Goal: Information Seeking & Learning: Learn about a topic

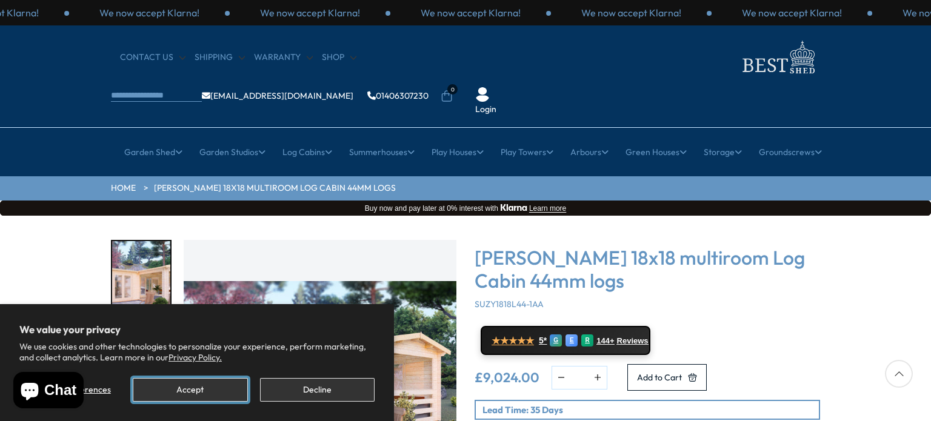
click at [197, 392] on button "Accept" at bounding box center [190, 390] width 115 height 24
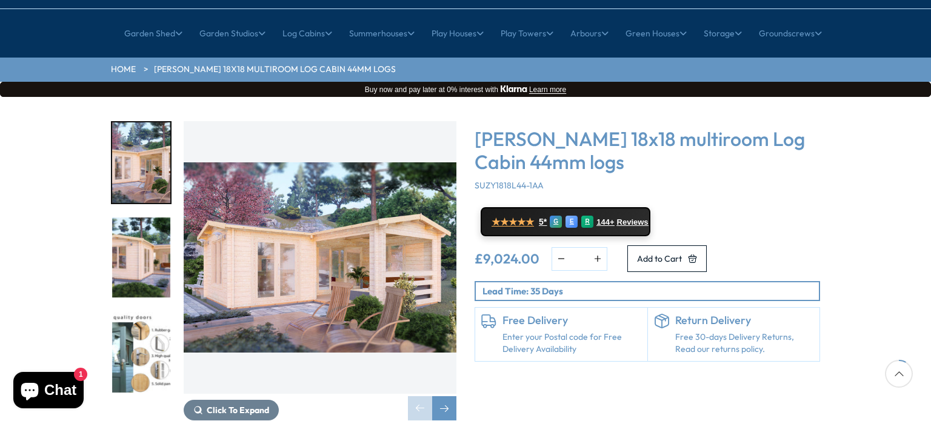
scroll to position [119, 0]
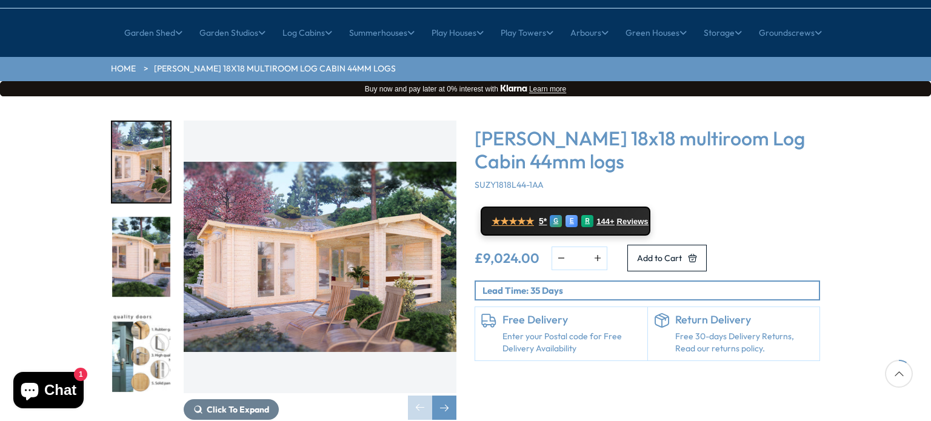
click at [147, 217] on img "2 / 7" at bounding box center [141, 257] width 58 height 81
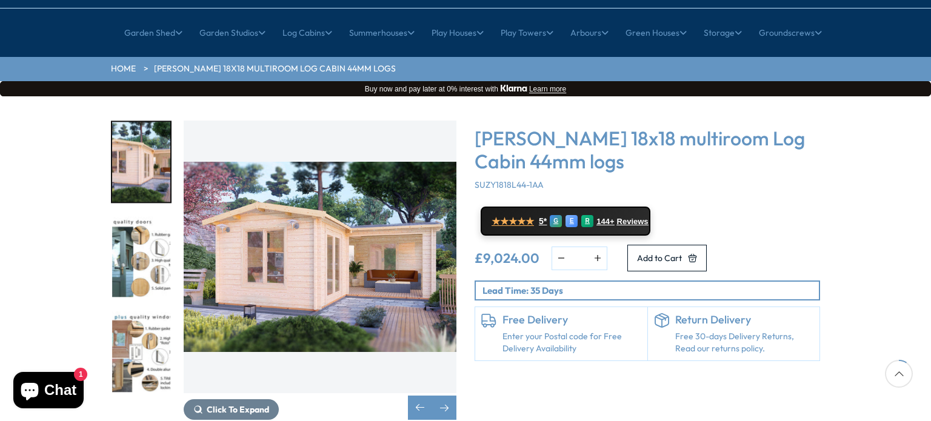
click at [150, 239] on img "3 / 7" at bounding box center [141, 257] width 58 height 81
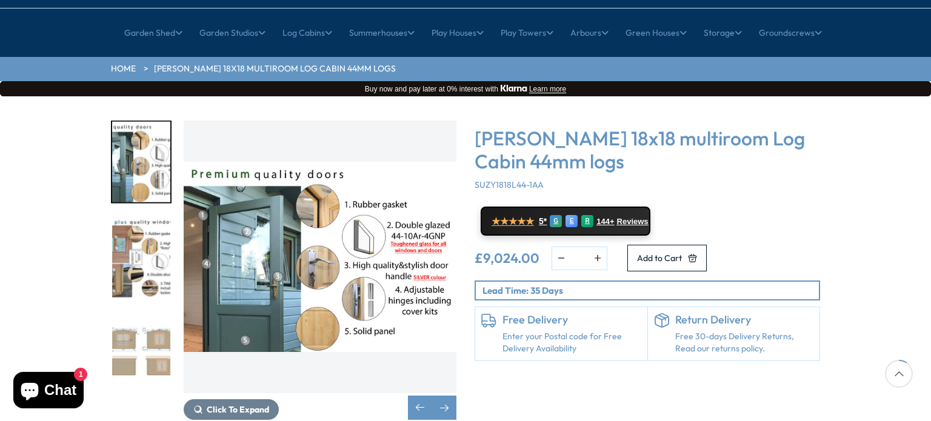
click at [151, 312] on img "5 / 7" at bounding box center [141, 352] width 58 height 81
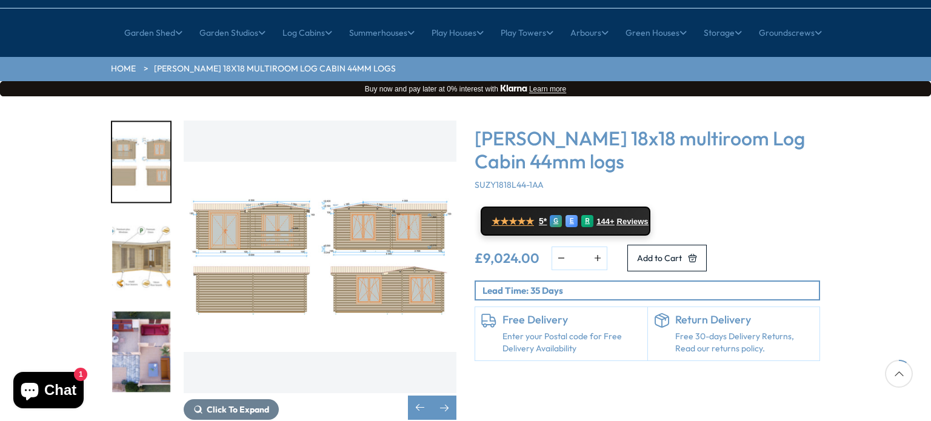
click at [309, 211] on img "5 / 7" at bounding box center [320, 257] width 273 height 273
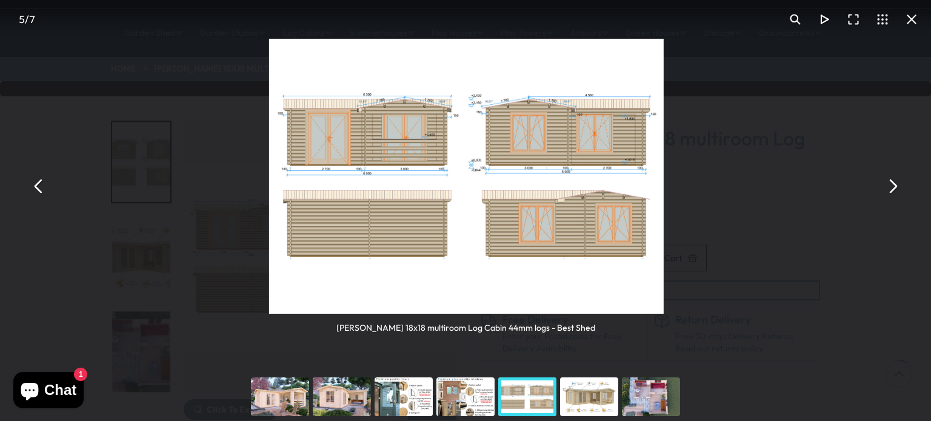
click at [895, 187] on button "You can close this modal content with the ESC key" at bounding box center [892, 186] width 29 height 29
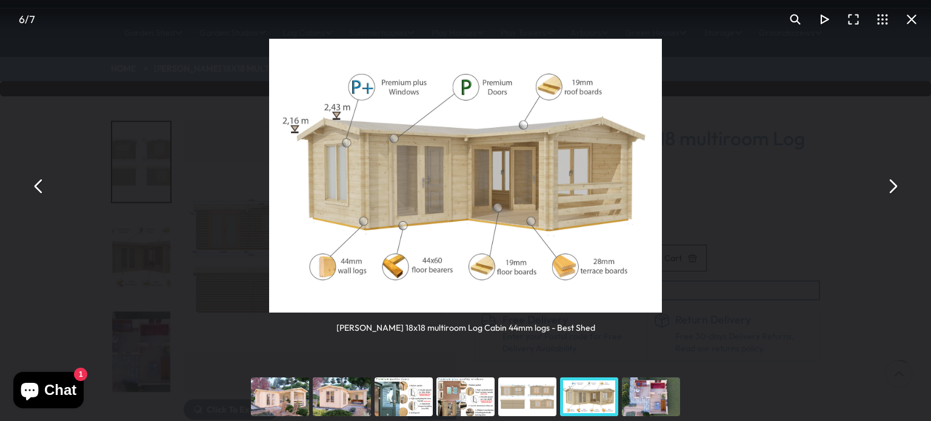
click at [895, 187] on button "You can close this modal content with the ESC key" at bounding box center [892, 186] width 29 height 29
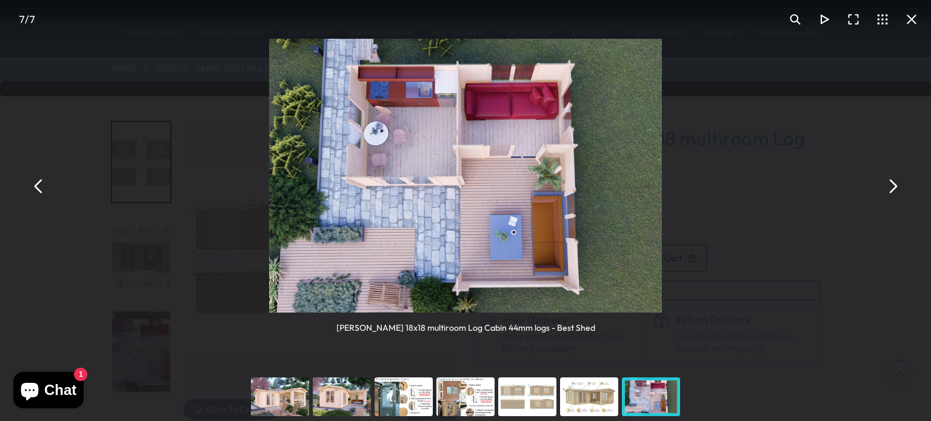
click at [895, 187] on button "You can close this modal content with the ESC key" at bounding box center [892, 186] width 29 height 29
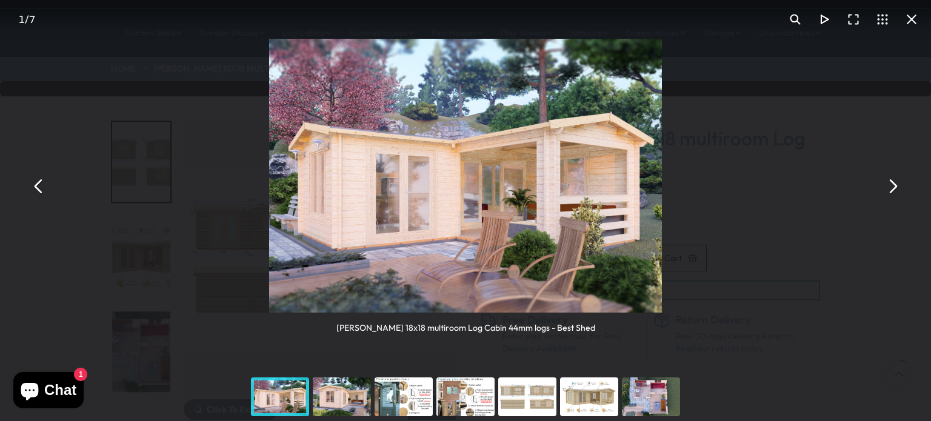
click at [895, 187] on button "You can close this modal content with the ESC key" at bounding box center [892, 186] width 29 height 29
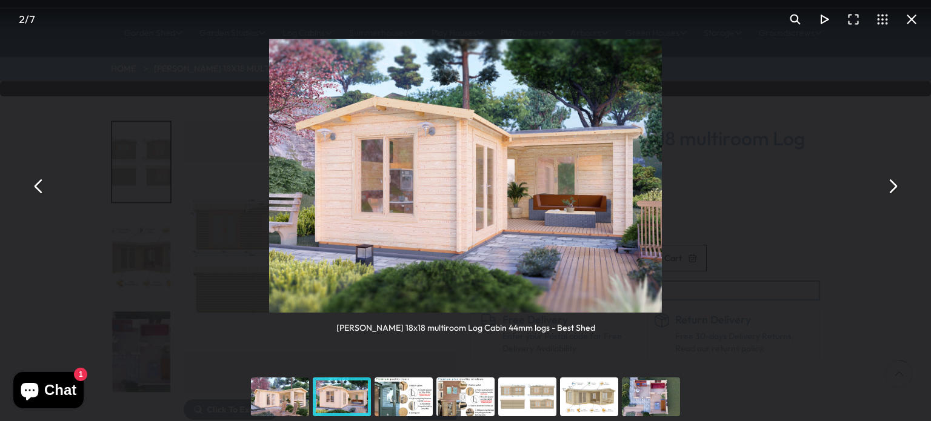
click at [895, 187] on button "You can close this modal content with the ESC key" at bounding box center [892, 186] width 29 height 29
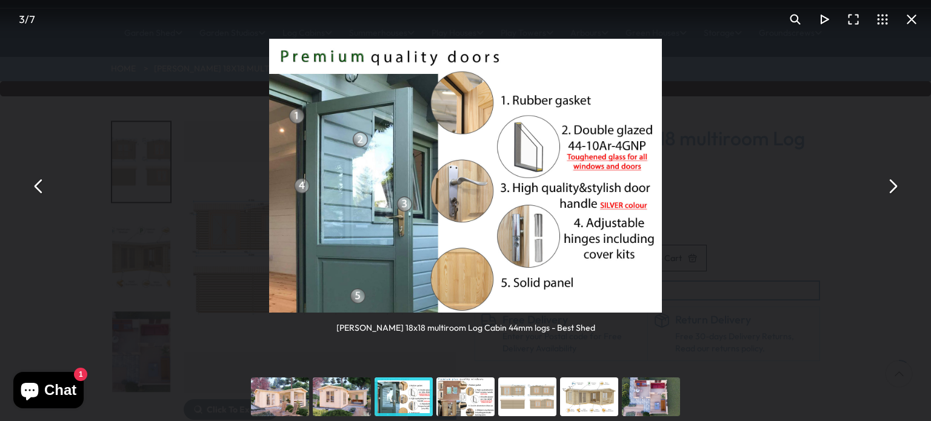
click at [895, 187] on button "You can close this modal content with the ESC key" at bounding box center [892, 186] width 29 height 29
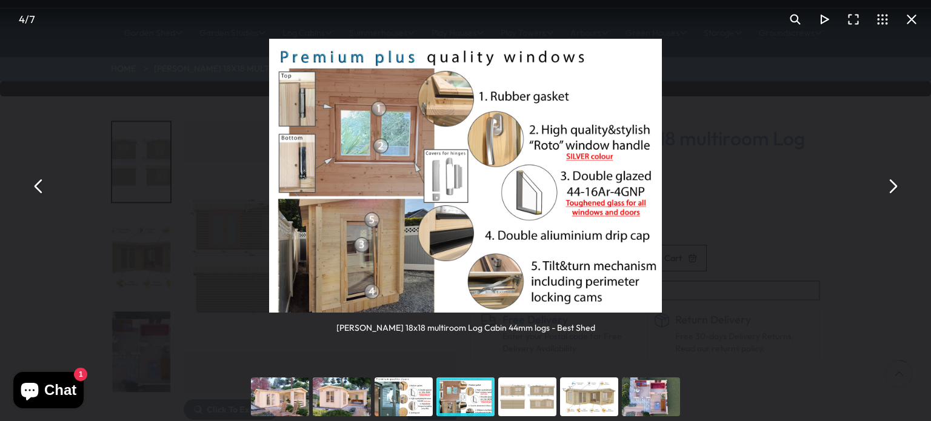
click at [895, 187] on button "You can close this modal content with the ESC key" at bounding box center [892, 186] width 29 height 29
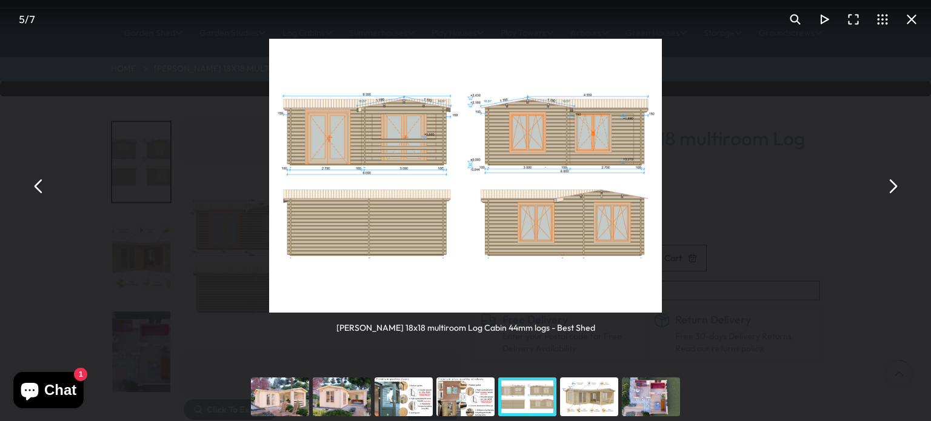
click at [895, 187] on button "You can close this modal content with the ESC key" at bounding box center [892, 186] width 29 height 29
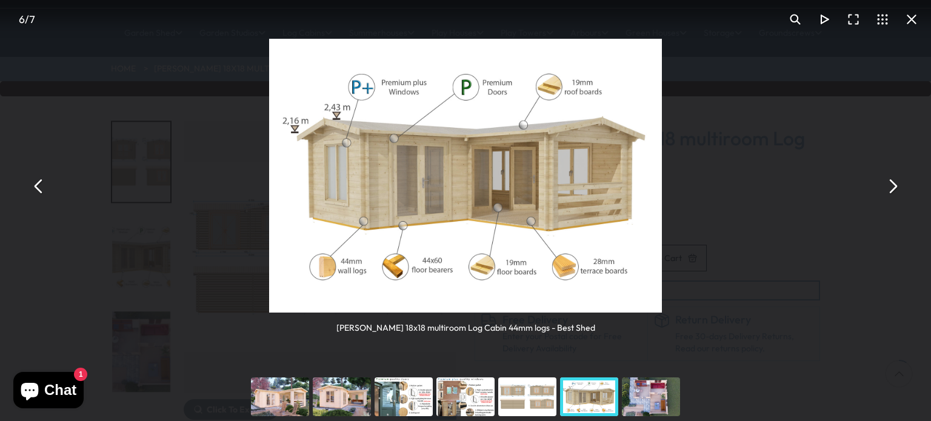
click at [912, 18] on button "You can close this modal content with the ESC key" at bounding box center [911, 19] width 29 height 29
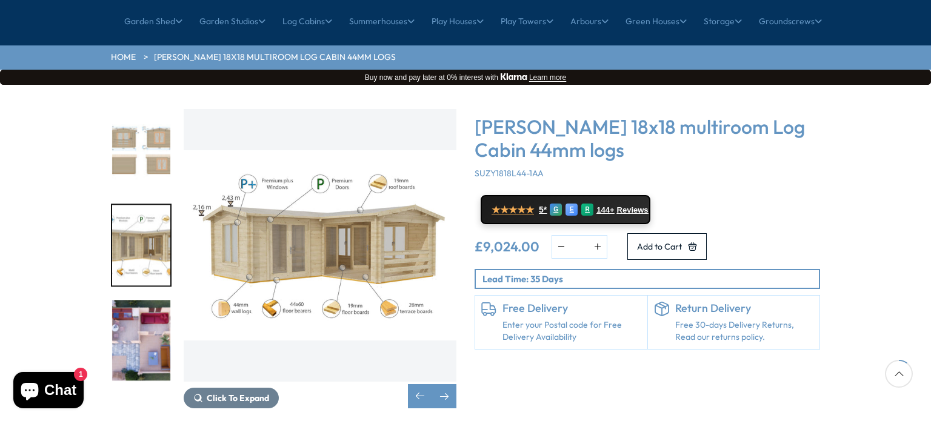
scroll to position [129, 0]
